Goal: Contribute content: Add original content to the website for others to see

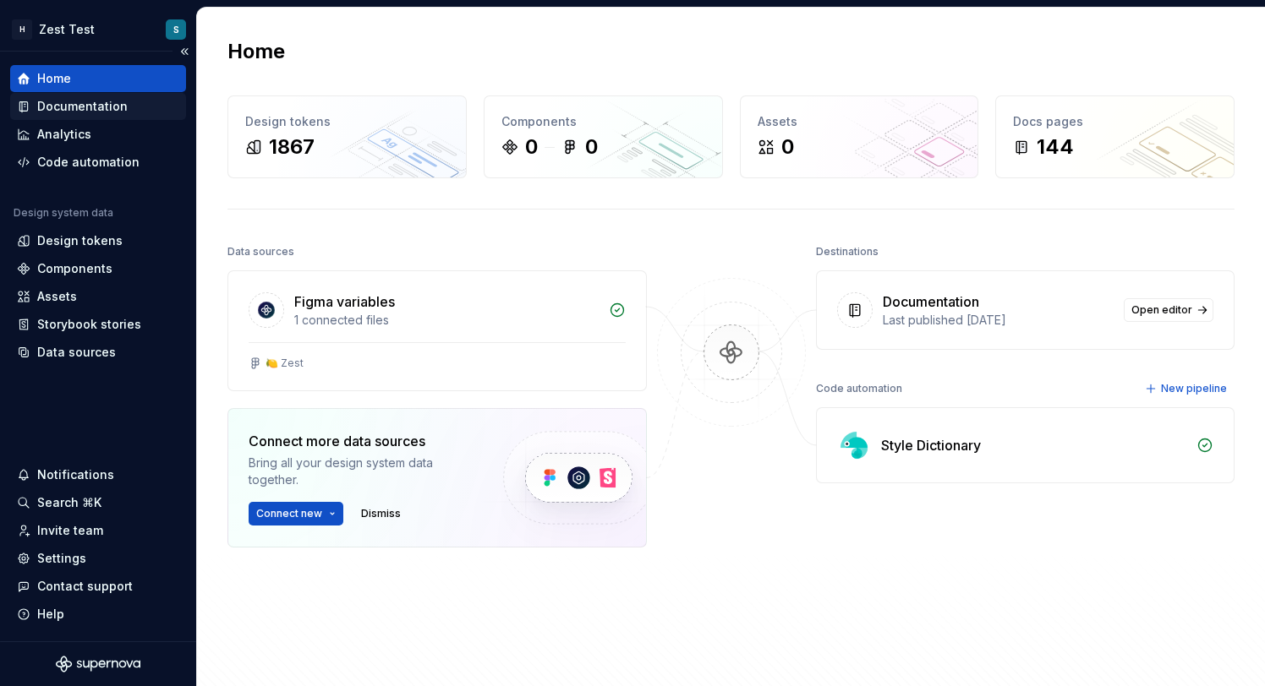
click at [97, 101] on div "Documentation" at bounding box center [82, 106] width 90 height 17
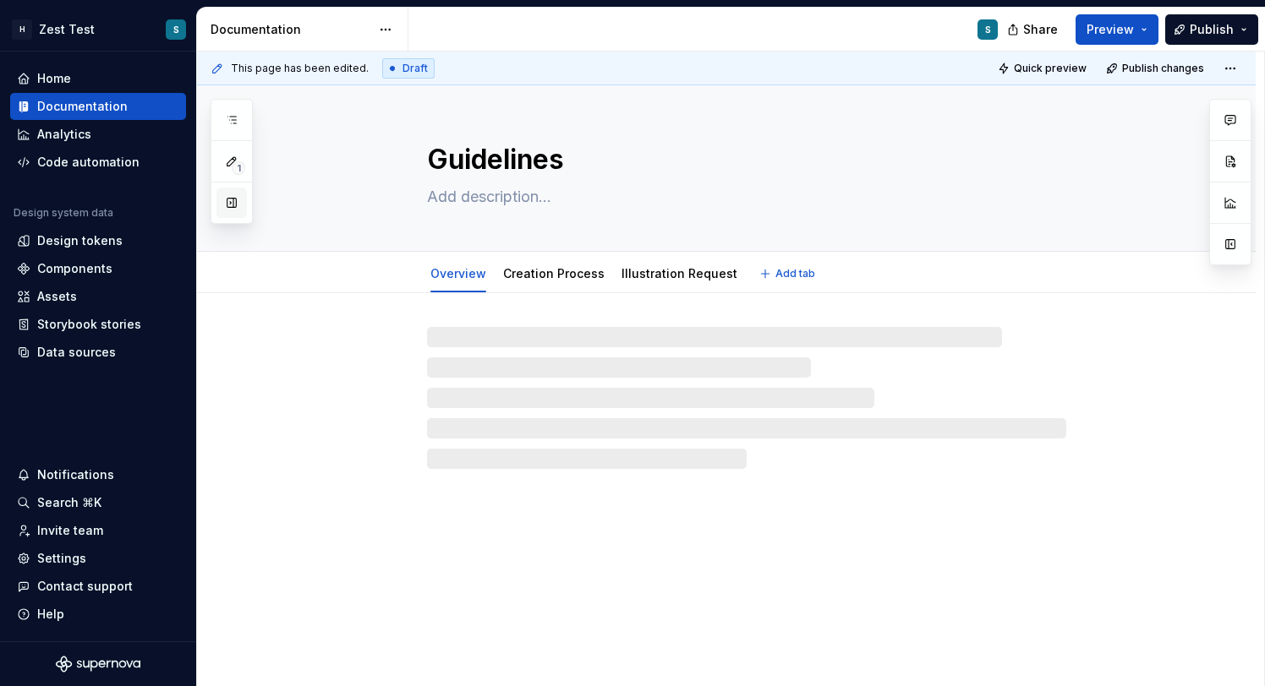
click at [225, 195] on button "button" at bounding box center [231, 203] width 30 height 30
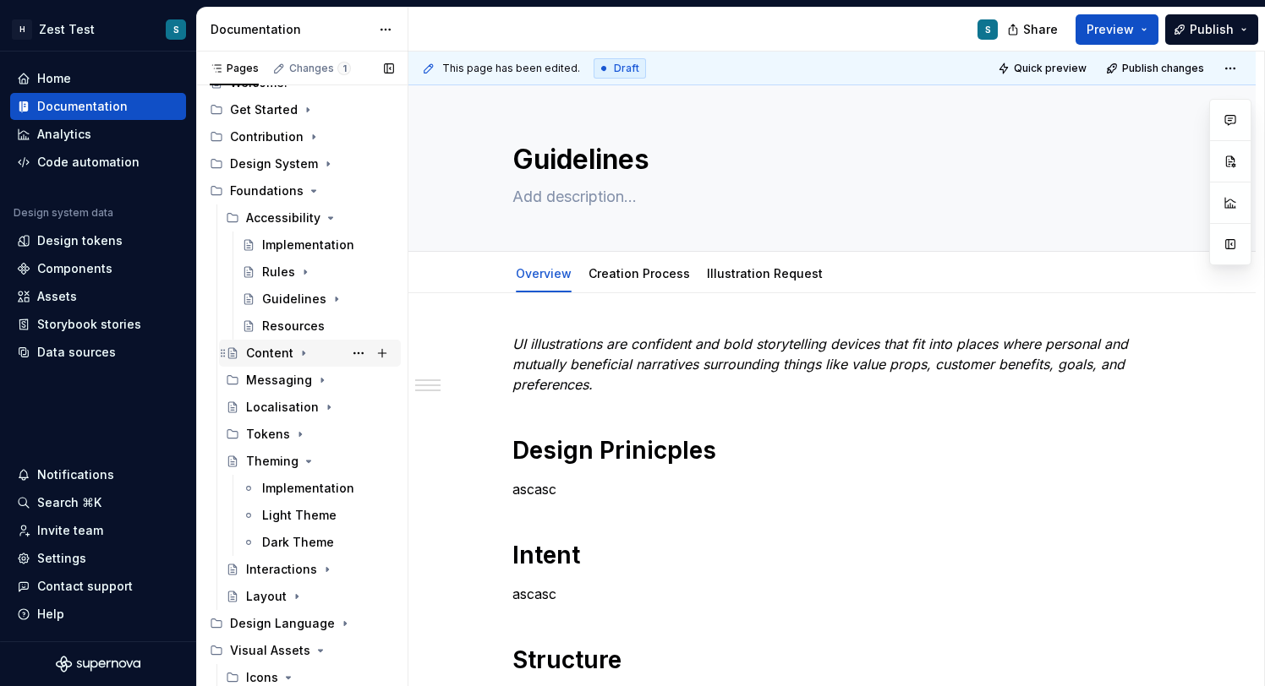
scroll to position [61, 0]
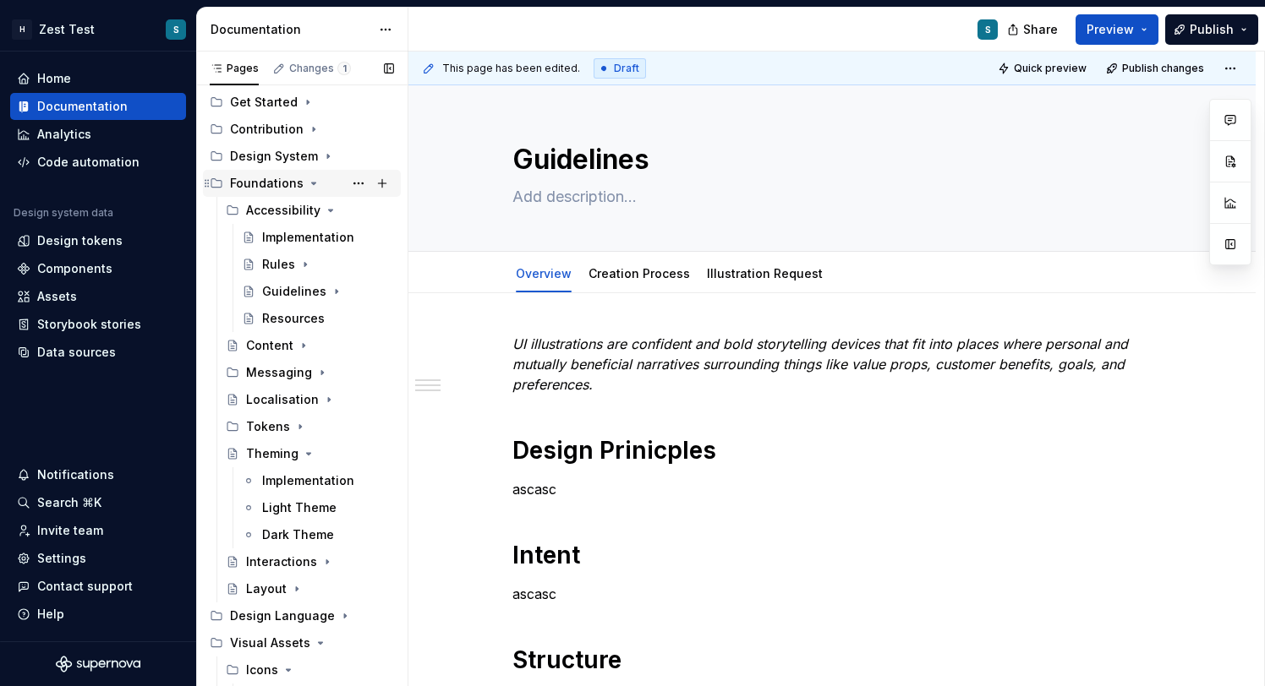
click at [314, 190] on div "Foundations" at bounding box center [312, 184] width 164 height 24
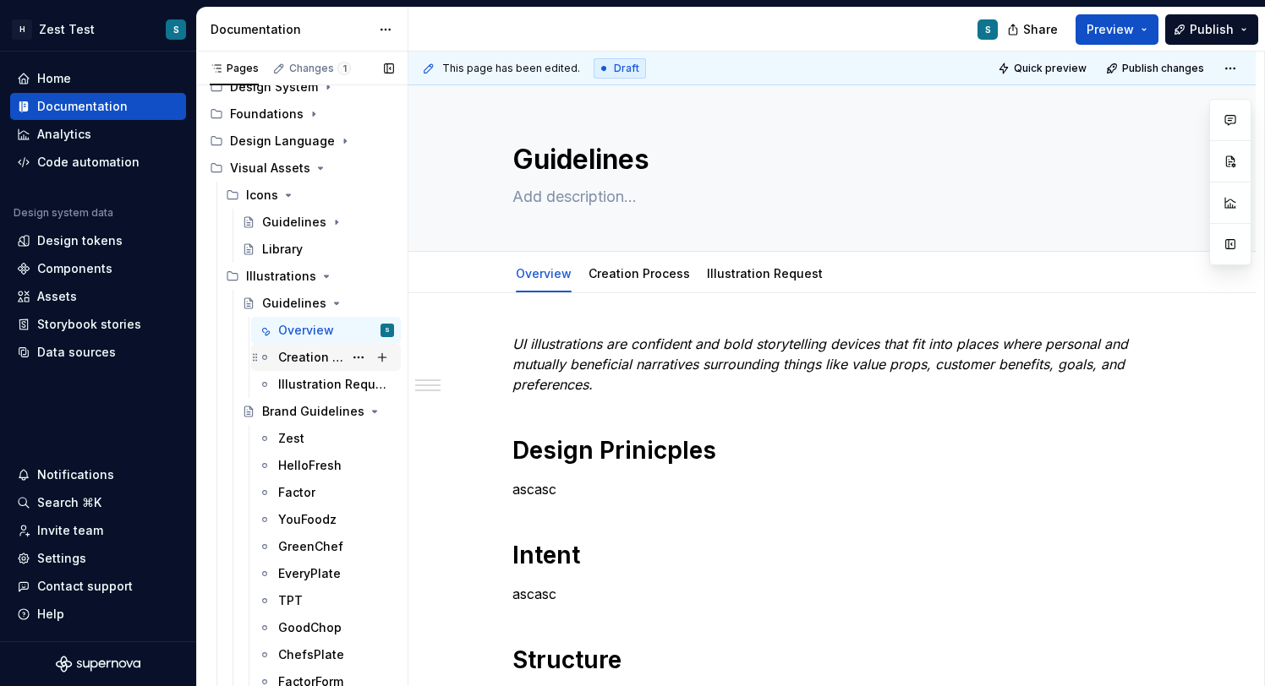
scroll to position [141, 0]
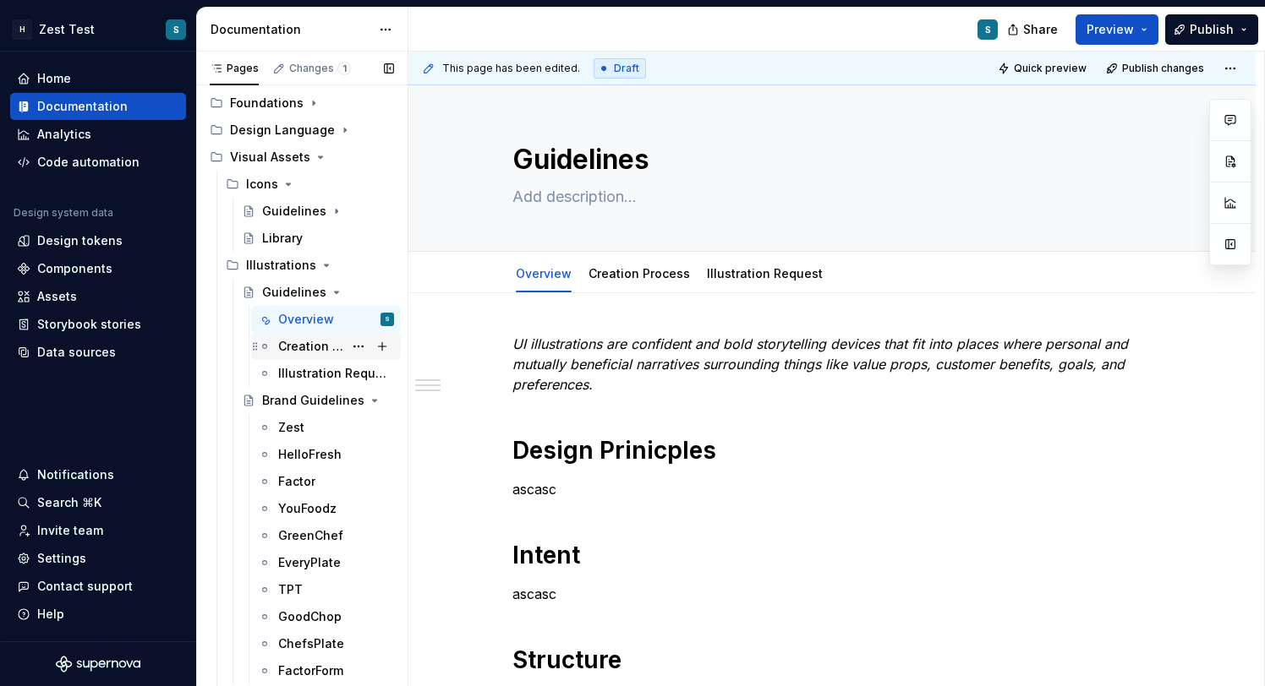
click at [315, 349] on div "Creation Process" at bounding box center [310, 346] width 65 height 17
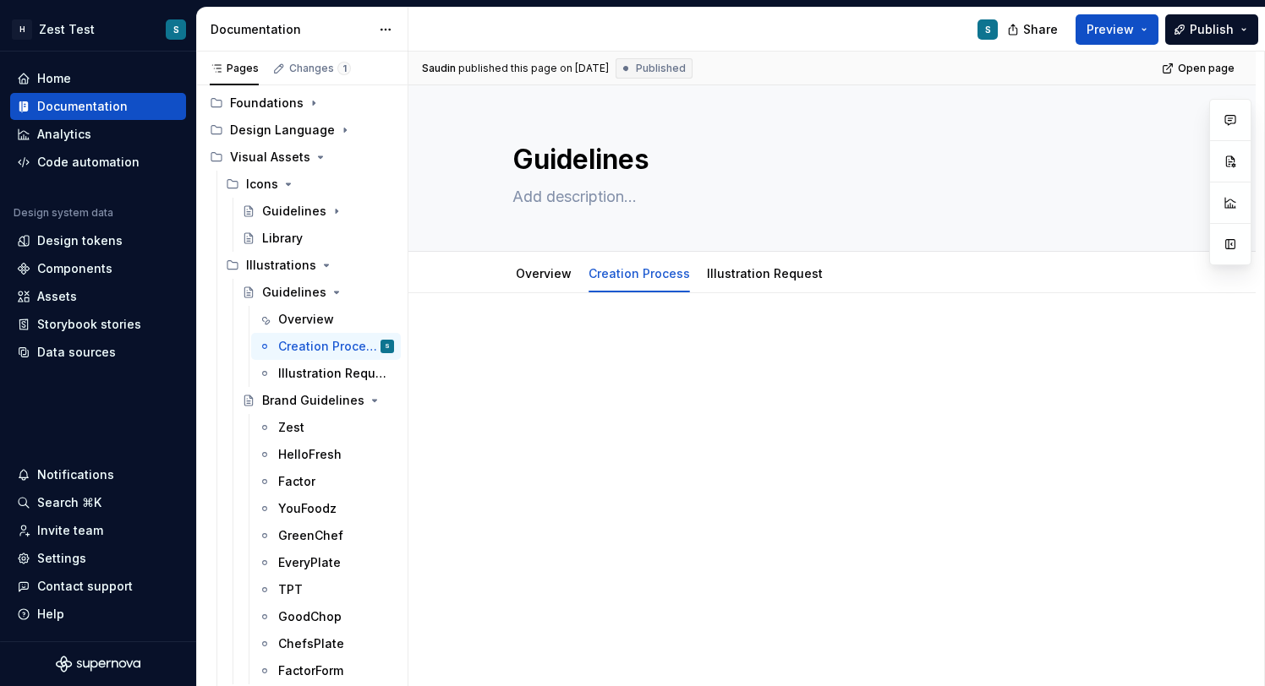
type textarea "*"
click at [544, 380] on div at bounding box center [831, 366] width 639 height 64
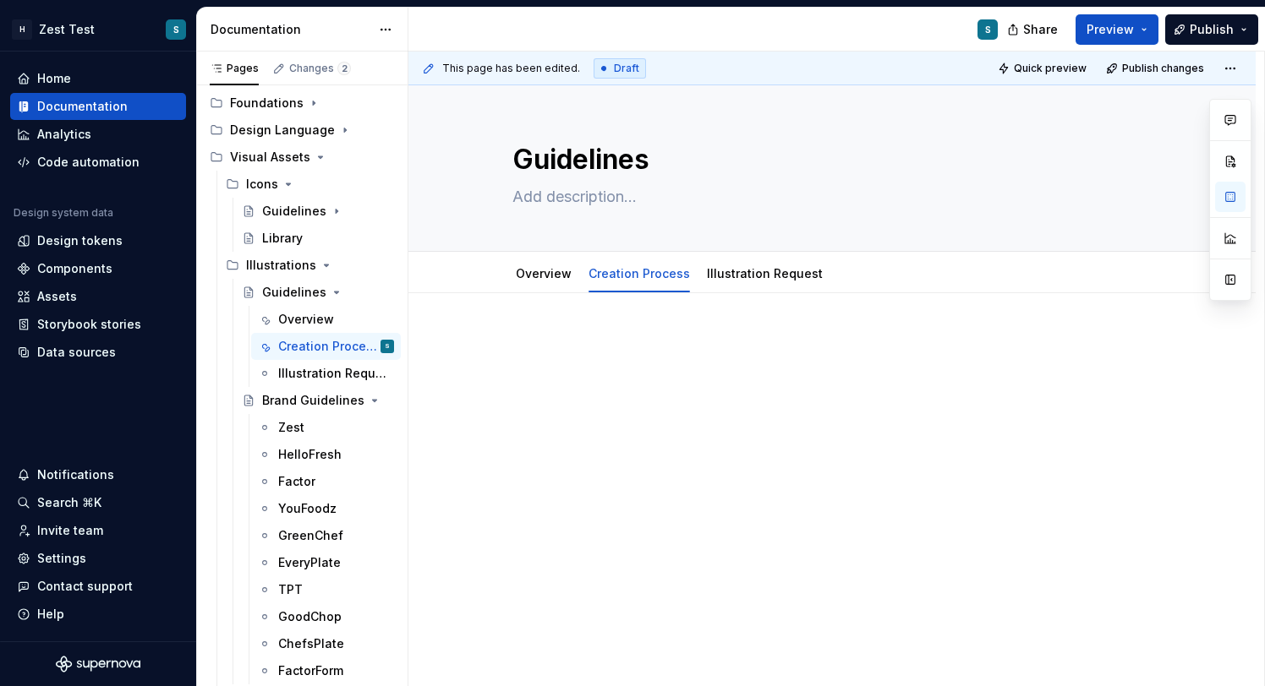
click at [520, 345] on p at bounding box center [831, 344] width 639 height 20
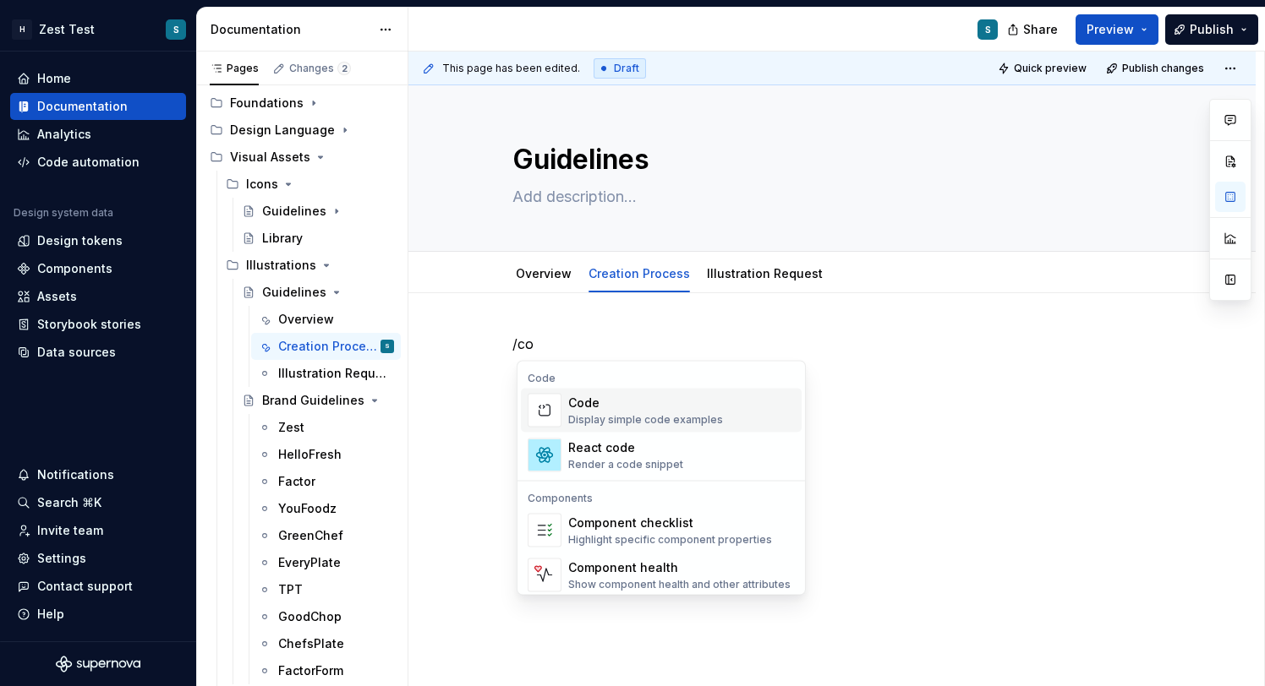
click at [599, 407] on div "Code" at bounding box center [645, 403] width 155 height 17
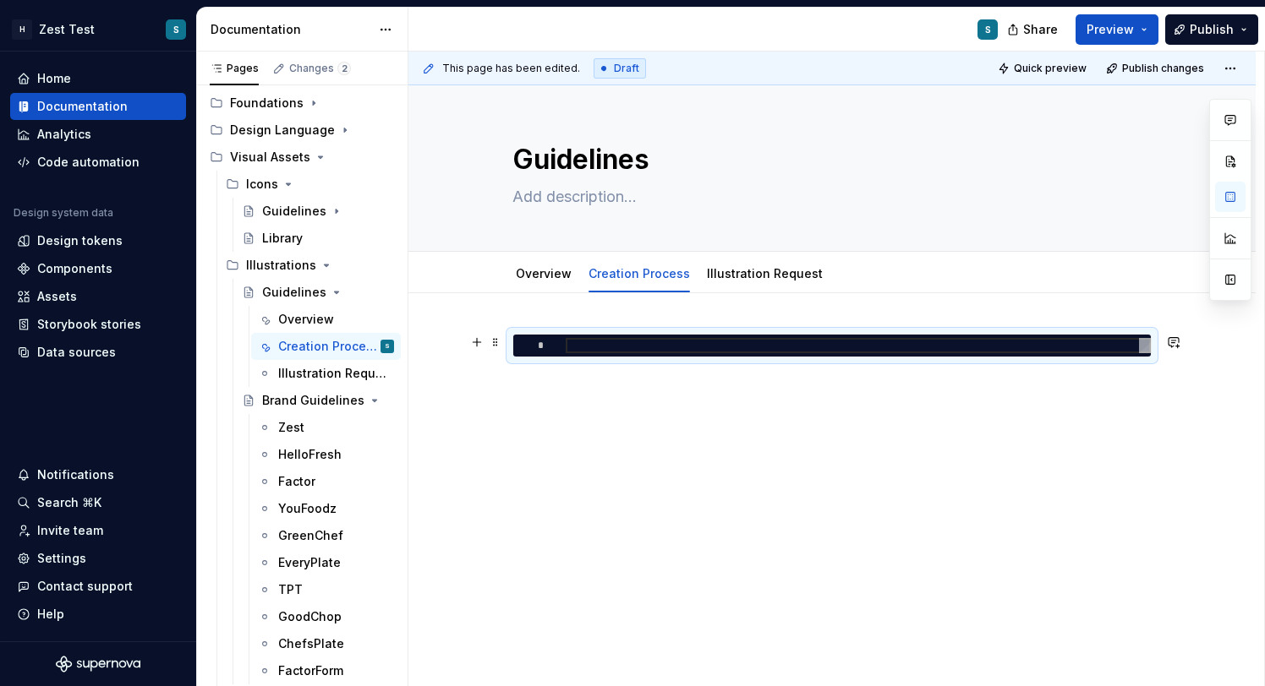
type textarea "*"
type textarea "**********"
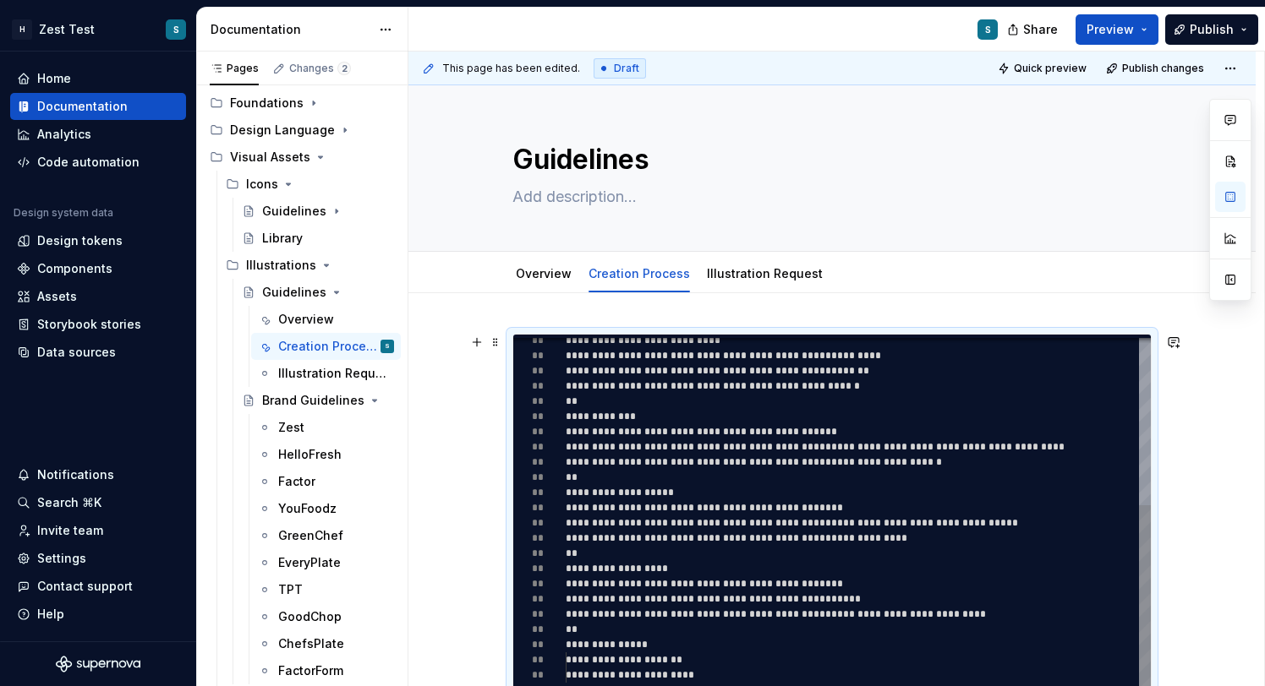
scroll to position [122, 0]
type textarea "*"
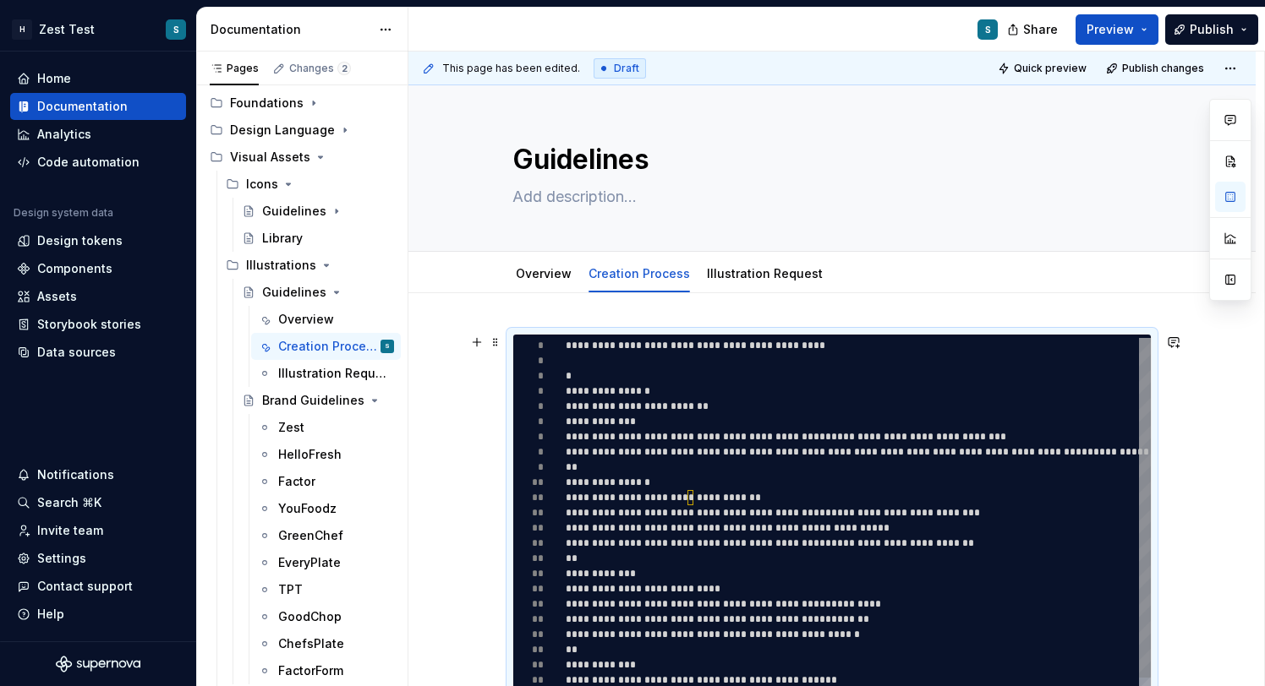
type textarea "**********"
click at [1201, 471] on div "**********" at bounding box center [831, 684] width 847 height 783
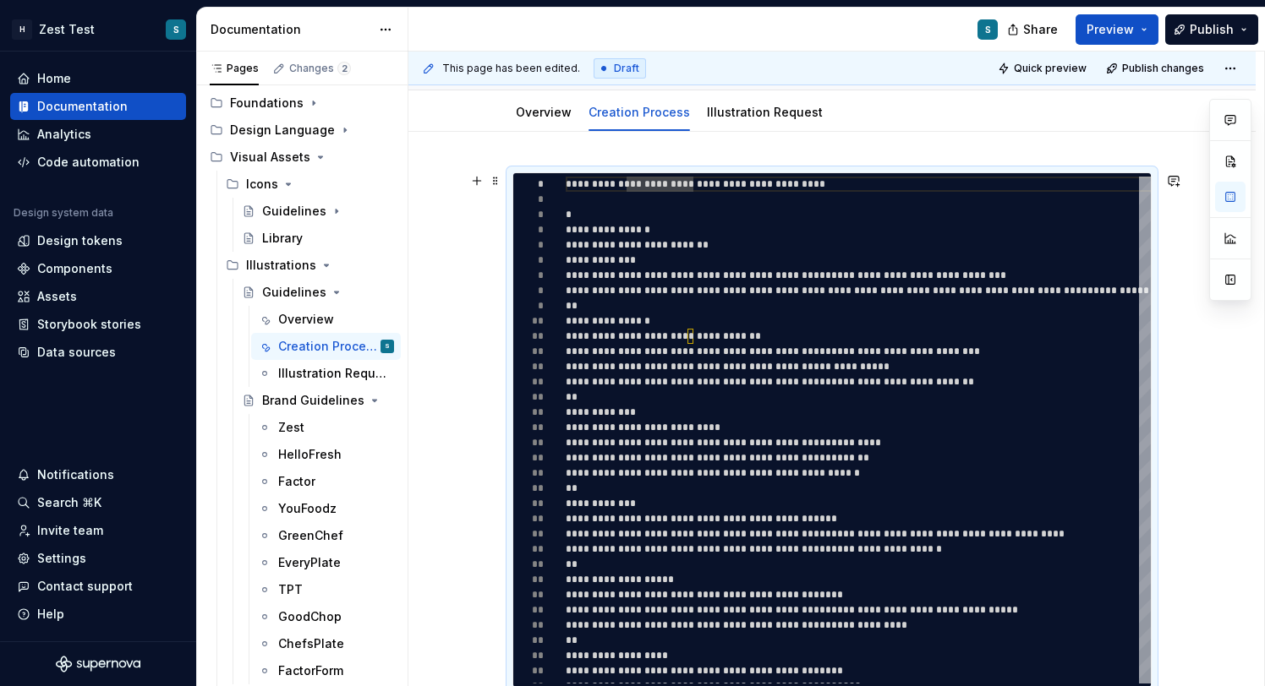
scroll to position [93, 0]
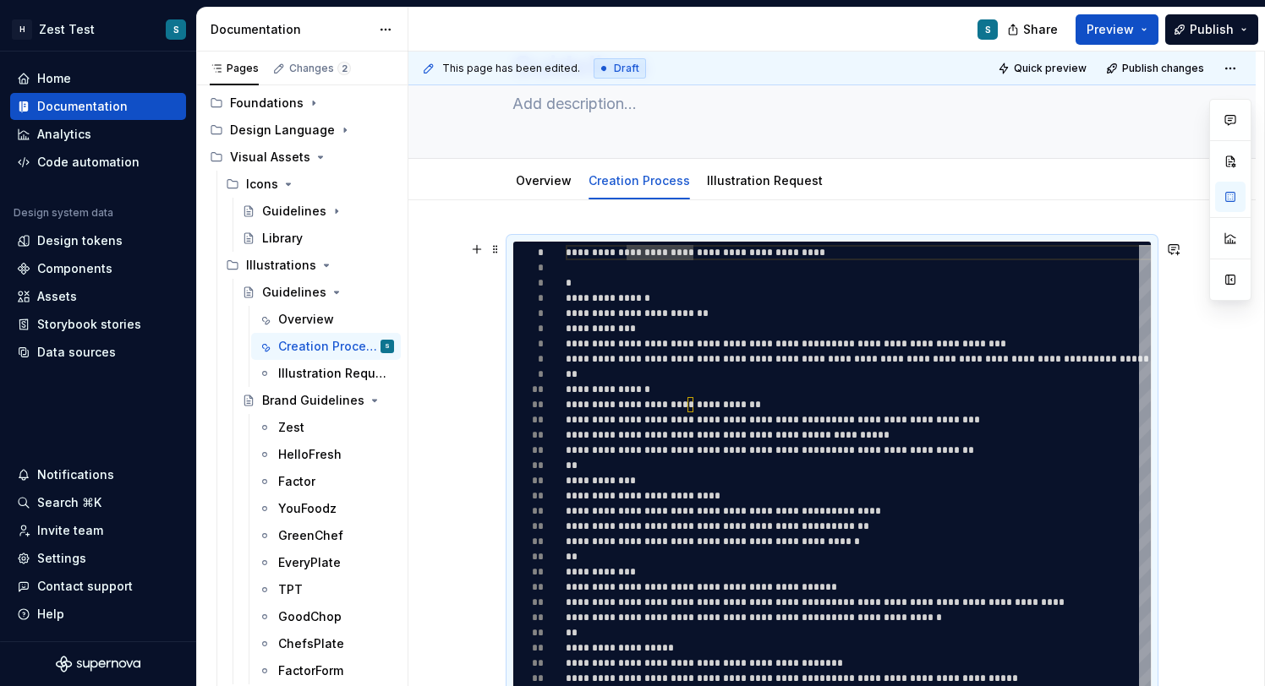
click at [453, 282] on div "**********" at bounding box center [831, 591] width 847 height 783
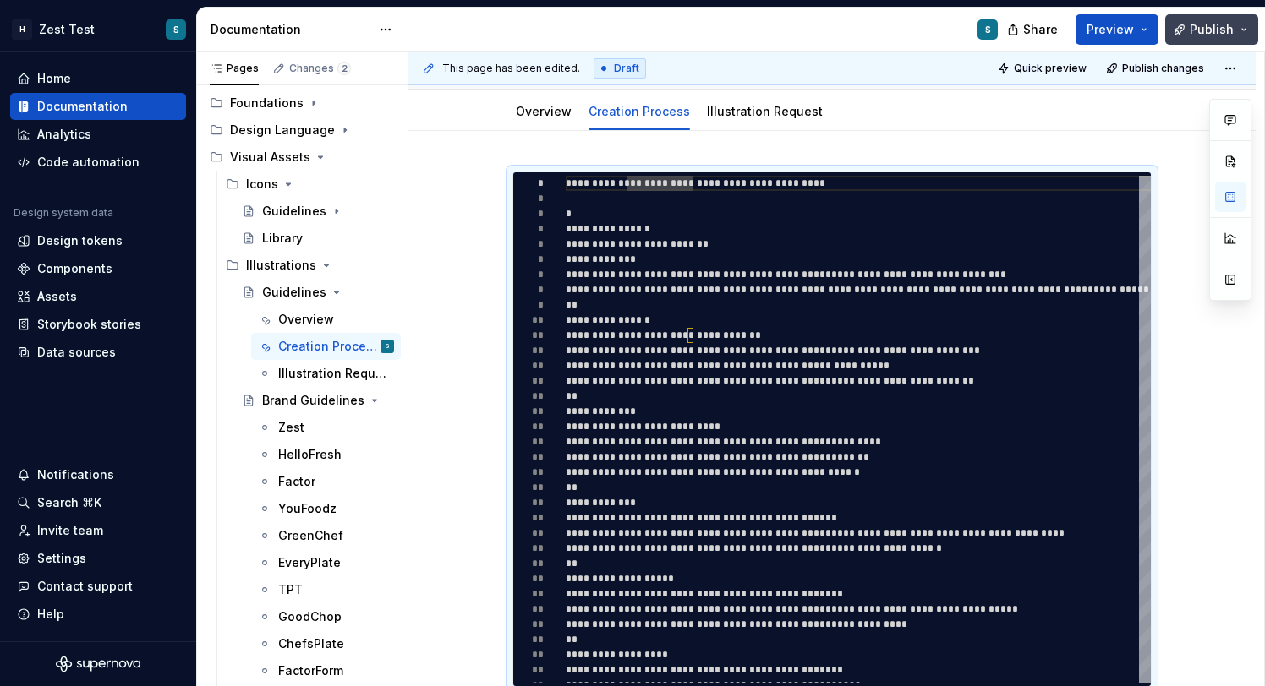
click at [1206, 32] on span "Publish" at bounding box center [1211, 29] width 44 height 17
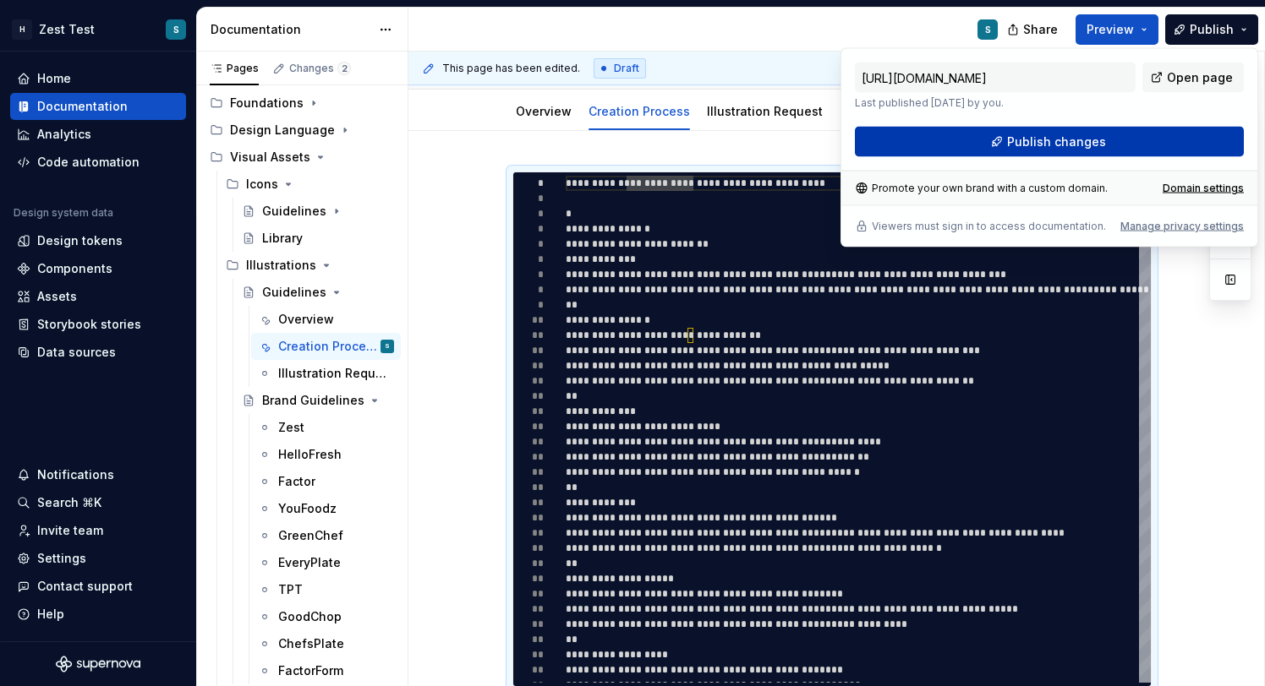
click at [1119, 134] on button "Publish changes" at bounding box center [1049, 142] width 389 height 30
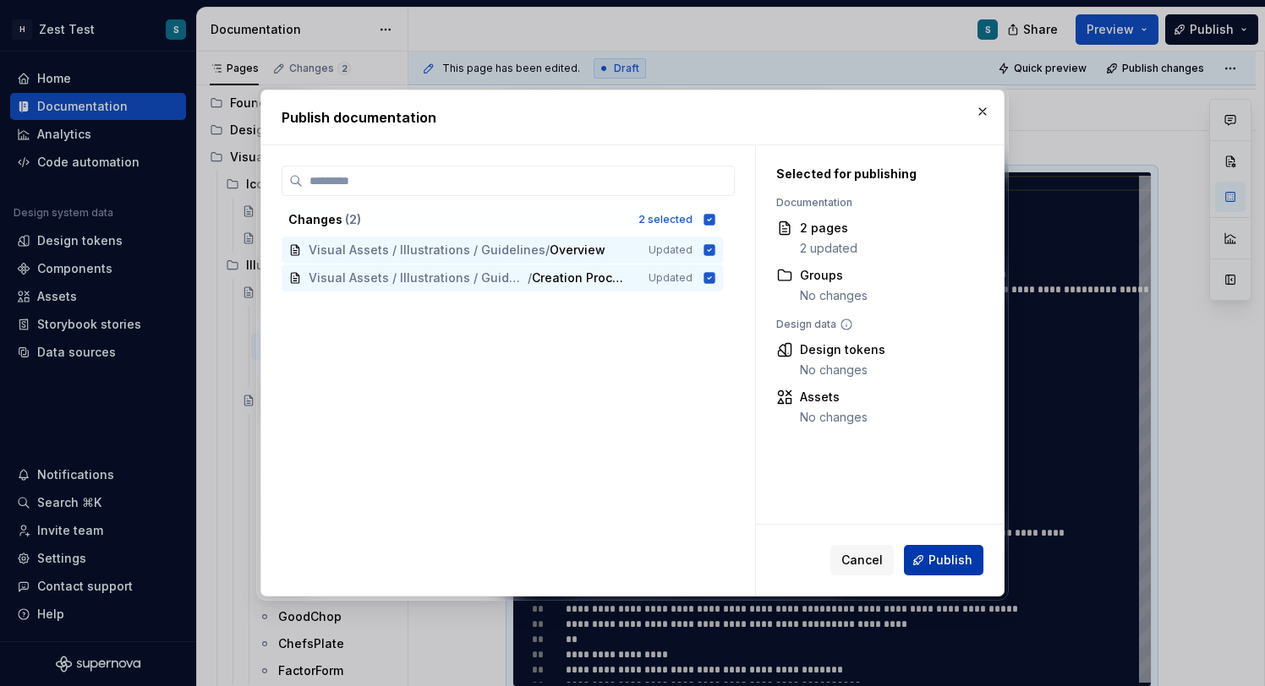
click at [960, 562] on span "Publish" at bounding box center [950, 560] width 44 height 17
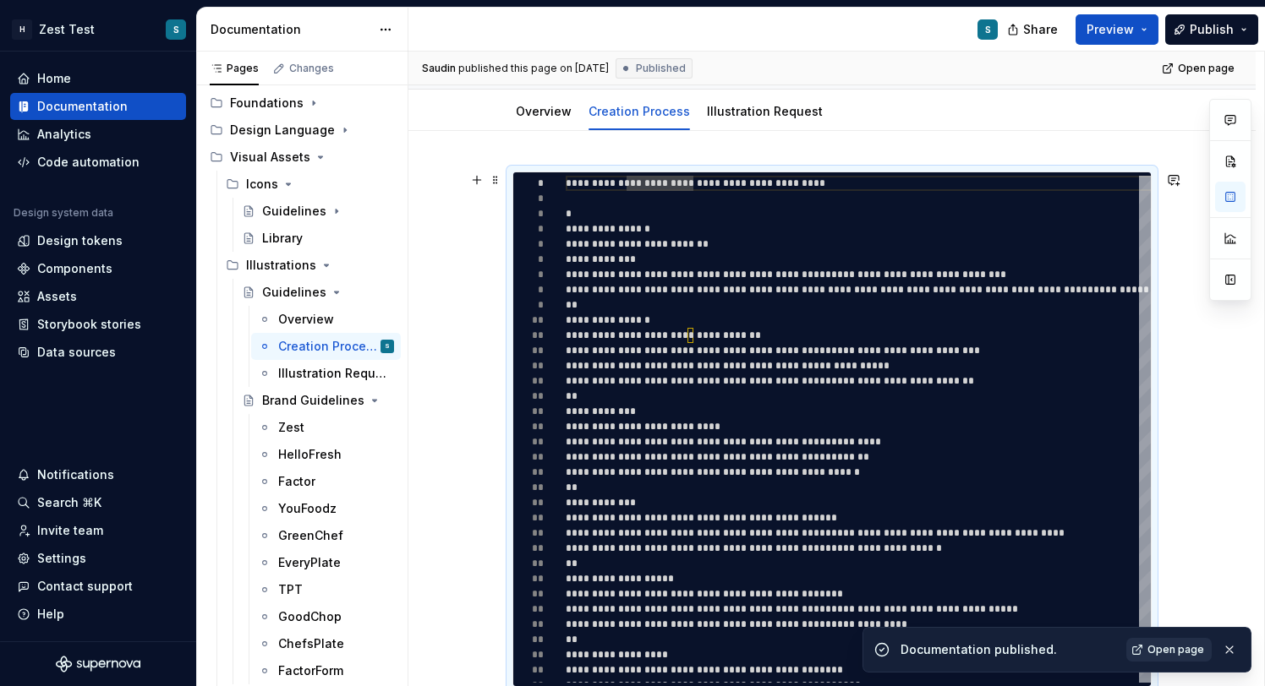
click at [1181, 655] on span "Open page" at bounding box center [1175, 650] width 57 height 14
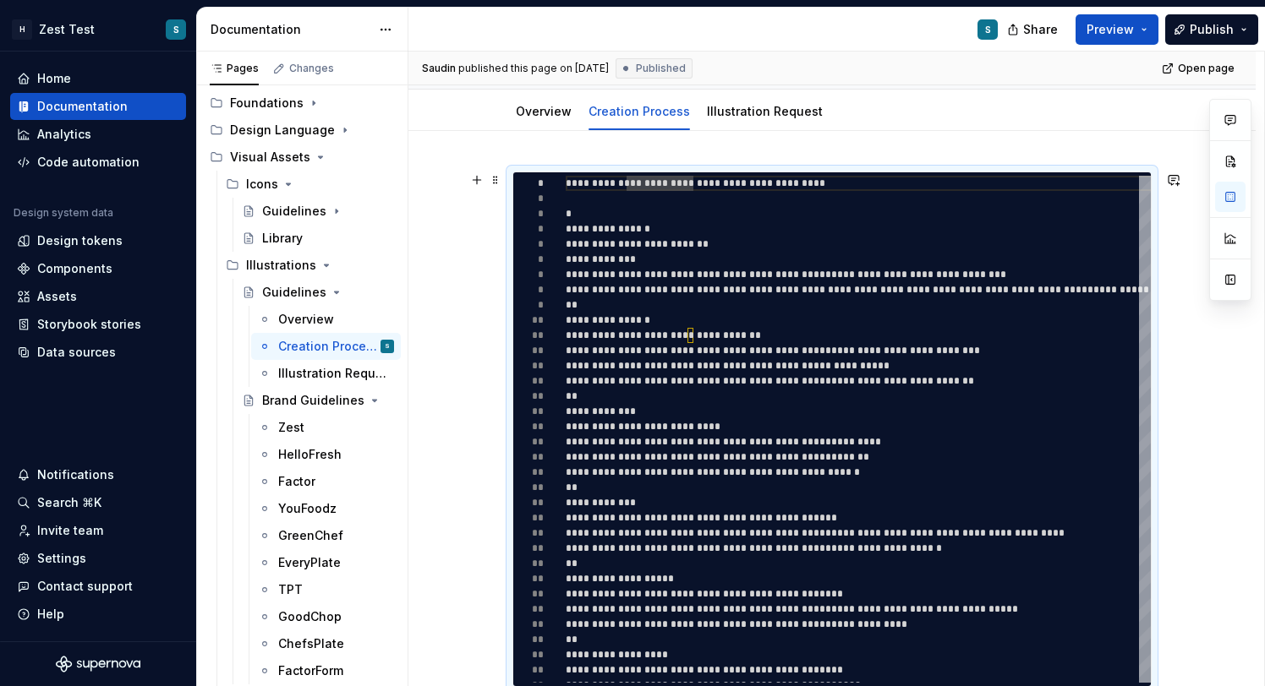
type textarea "*"
